Goal: Transaction & Acquisition: Purchase product/service

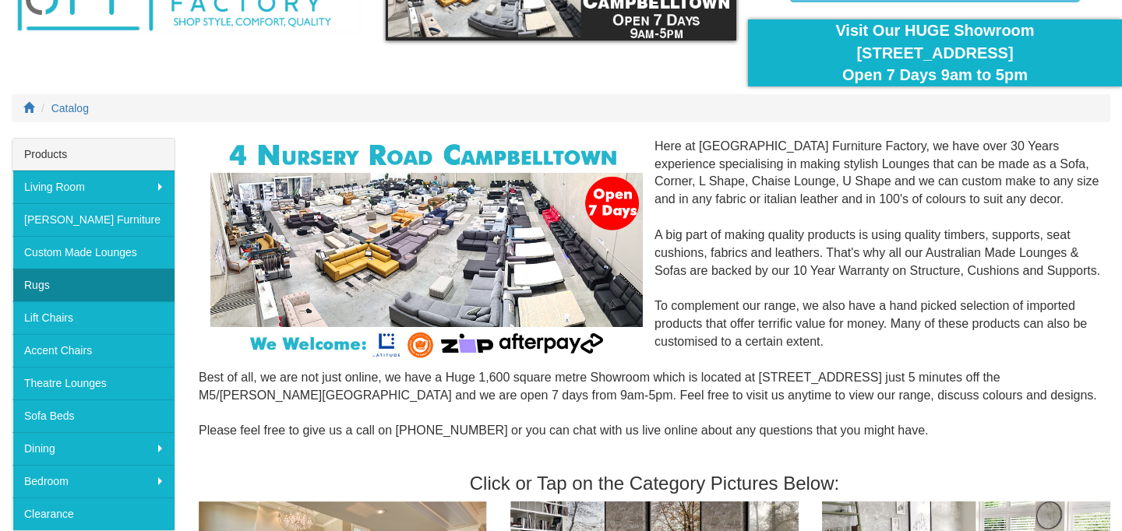
scroll to position [110, 0]
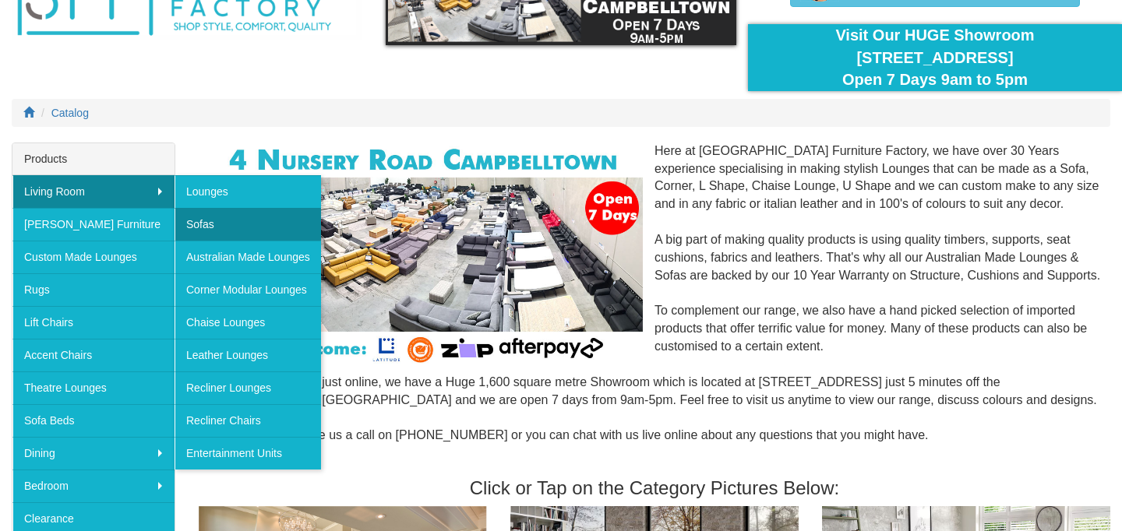
click at [206, 220] on link "Sofas" at bounding box center [247, 224] width 146 height 33
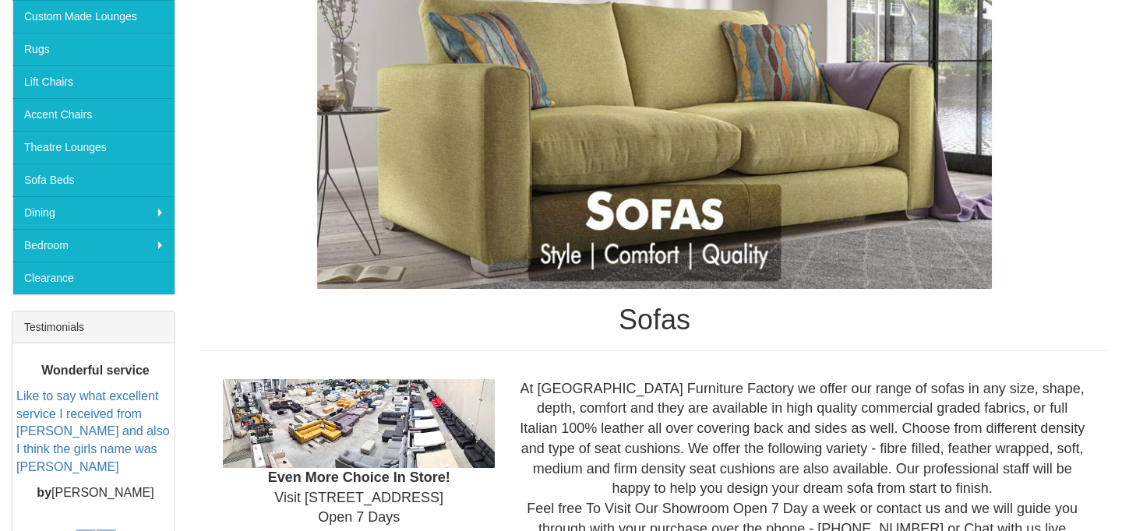
scroll to position [351, 0]
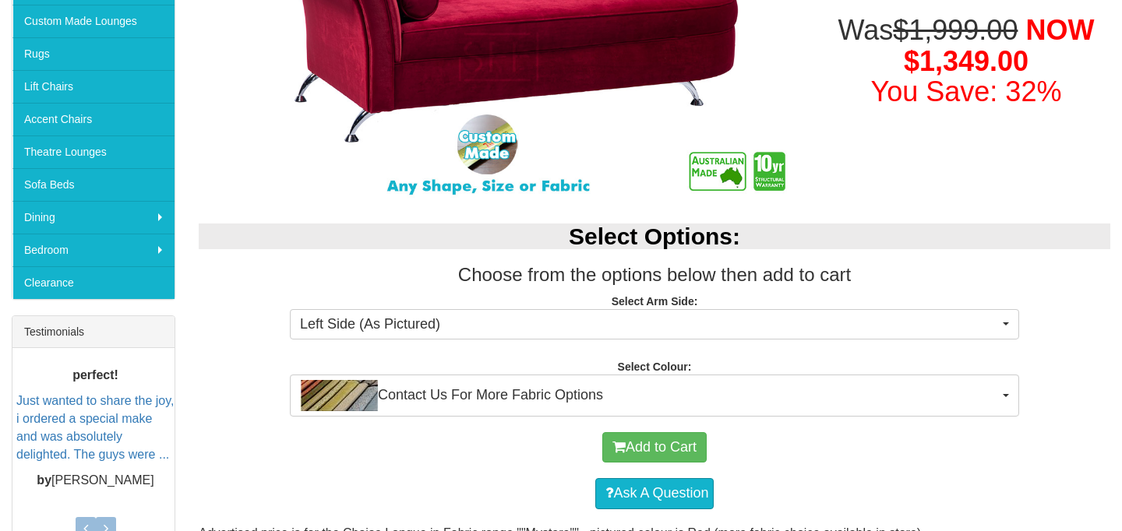
scroll to position [407, 0]
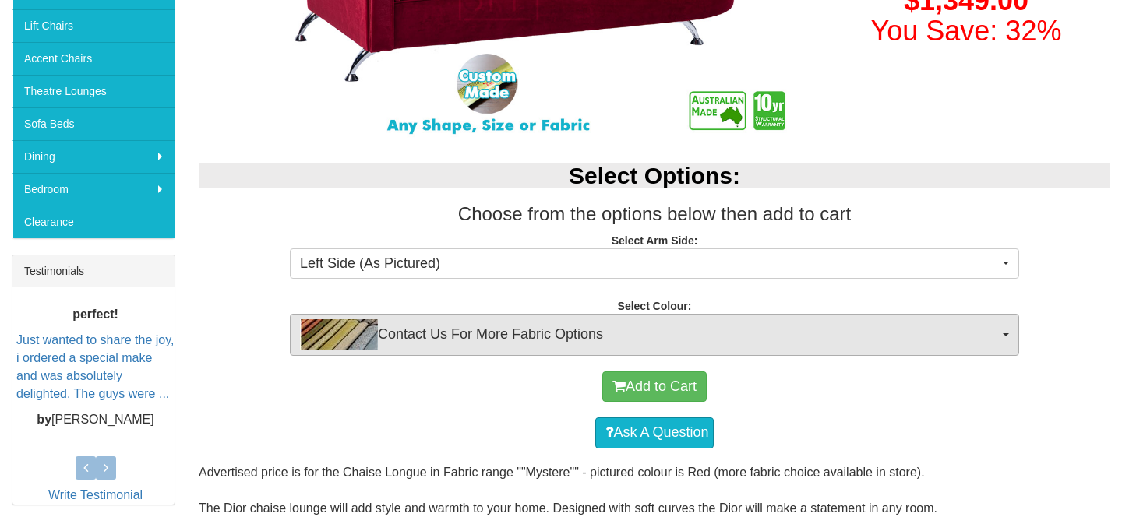
click at [813, 332] on span "Contact Us For More Fabric Options" at bounding box center [649, 334] width 699 height 31
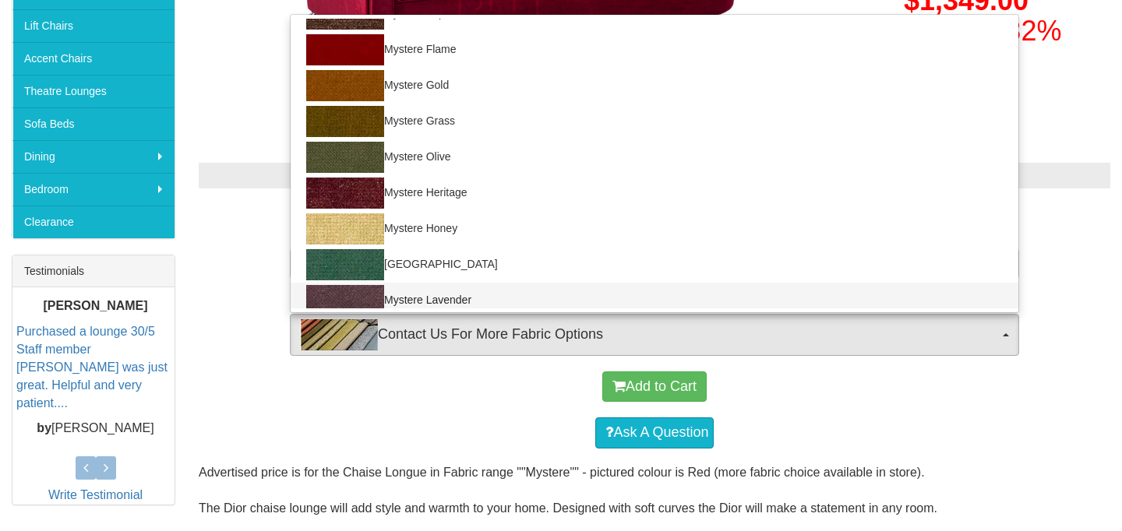
scroll to position [394, 0]
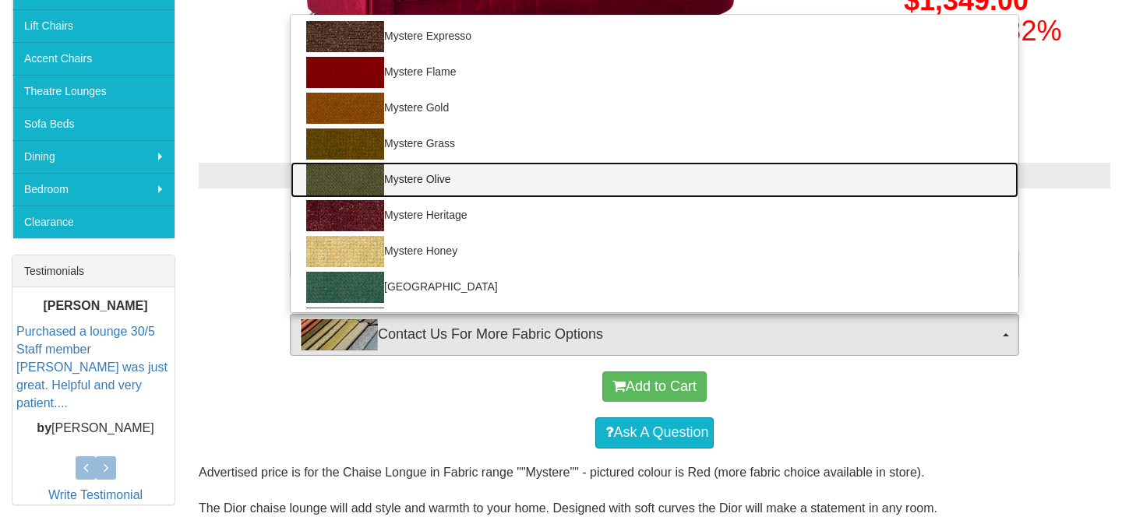
click at [664, 178] on link "Mystere Olive" at bounding box center [655, 180] width 728 height 36
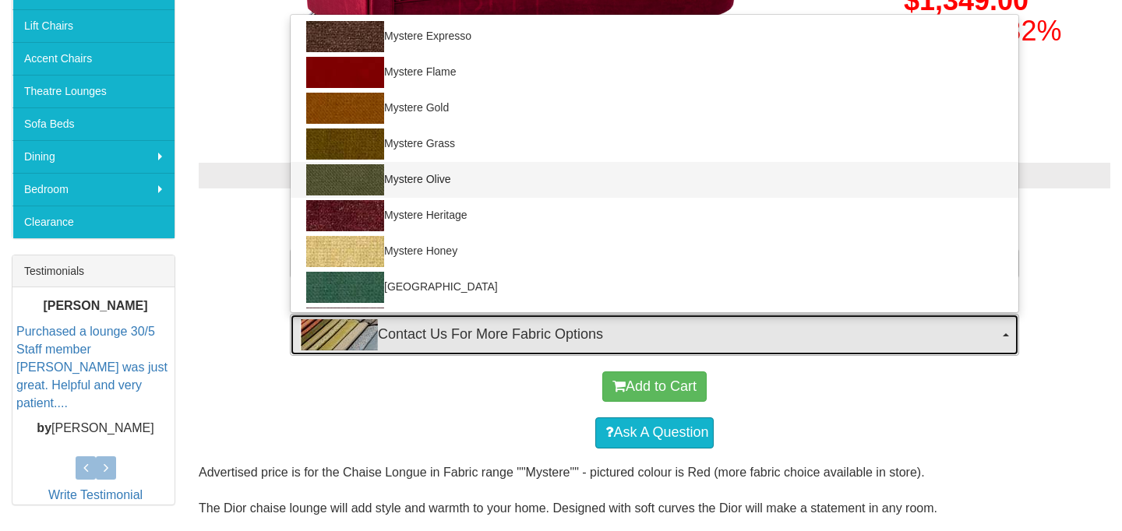
select select "736"
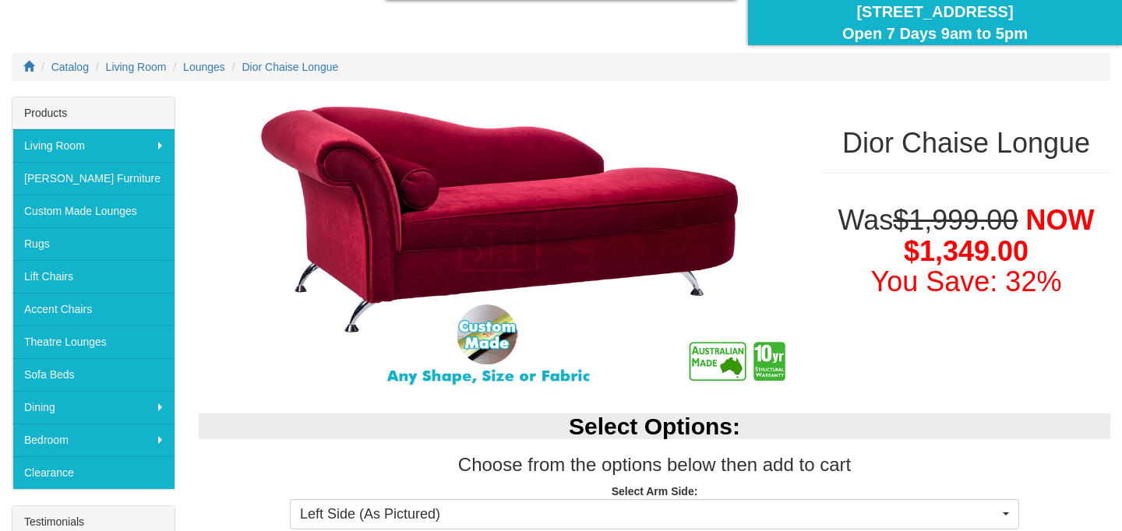
scroll to position [111, 0]
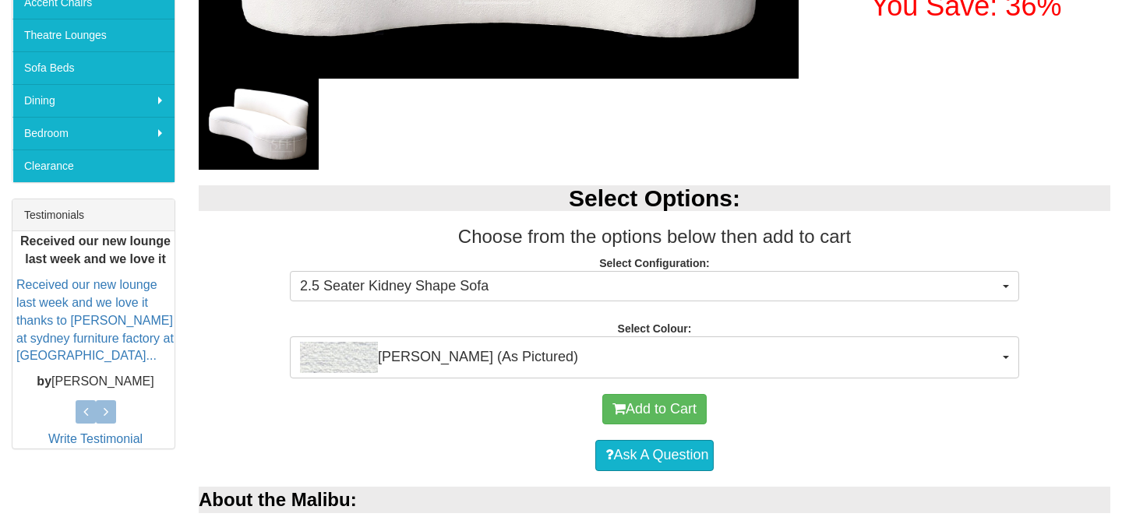
scroll to position [474, 0]
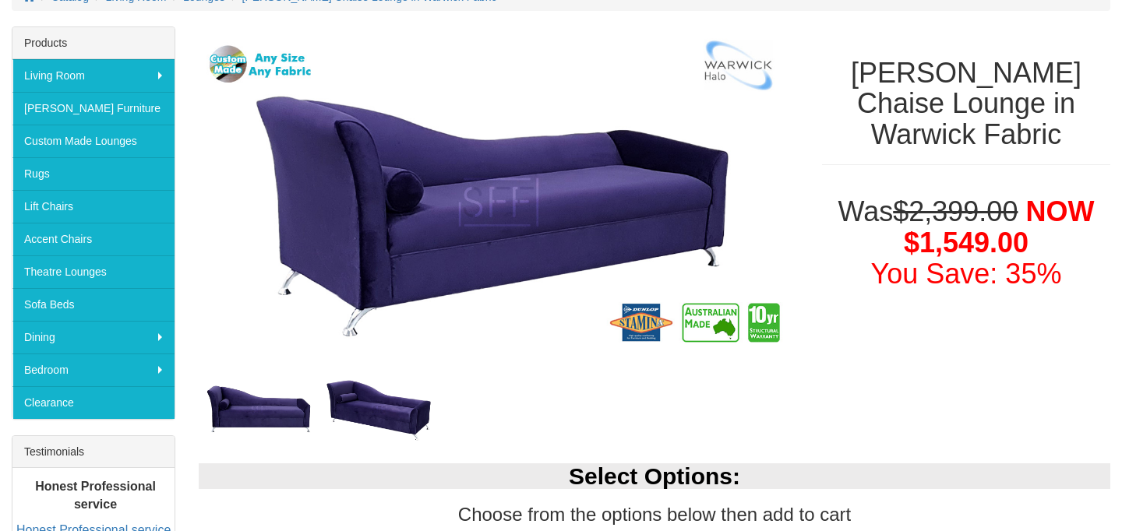
scroll to position [227, 0]
